Goal: Transaction & Acquisition: Purchase product/service

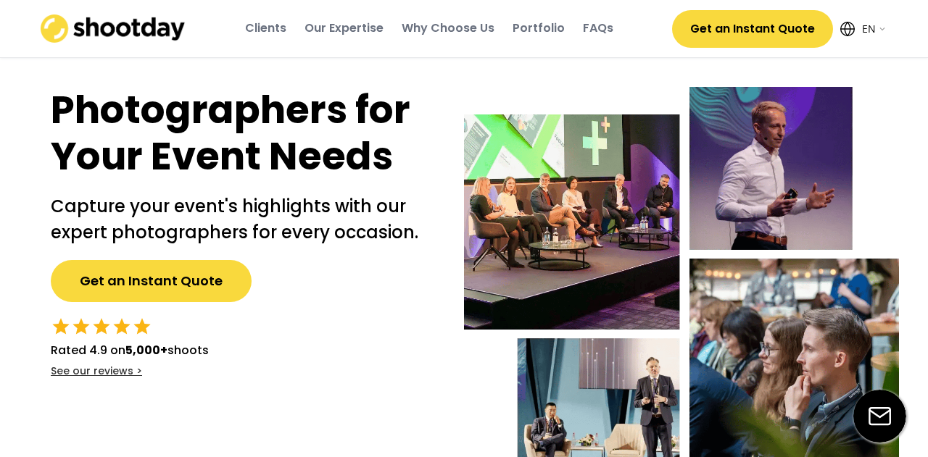
select select ""en""
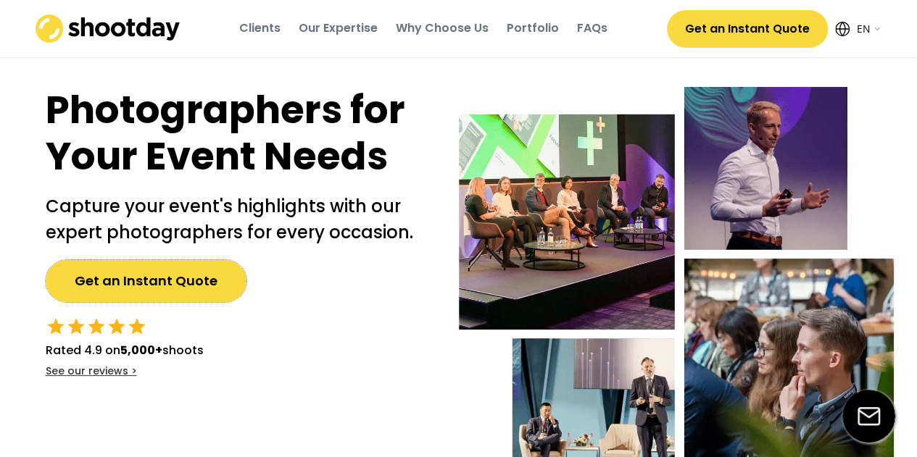
click at [167, 285] on button "Get an Instant Quote" at bounding box center [146, 281] width 201 height 42
